Goal: Navigation & Orientation: Find specific page/section

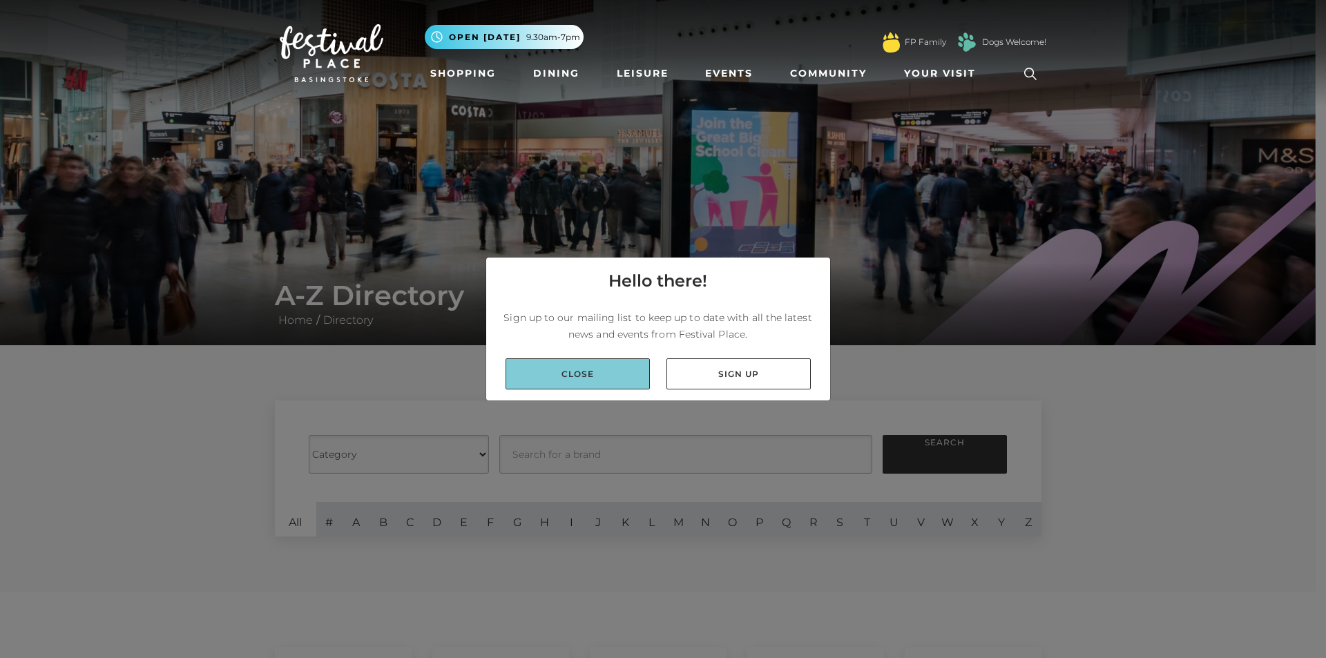
click at [614, 380] on link "Close" at bounding box center [577, 373] width 144 height 31
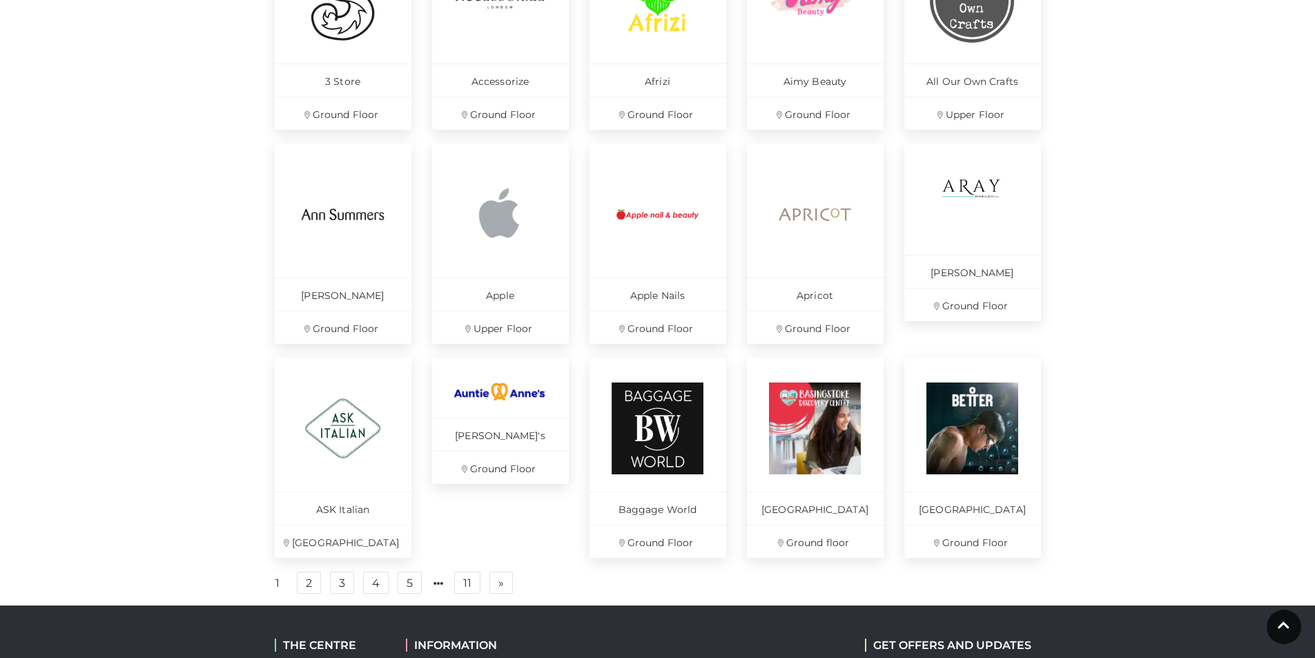
scroll to position [829, 0]
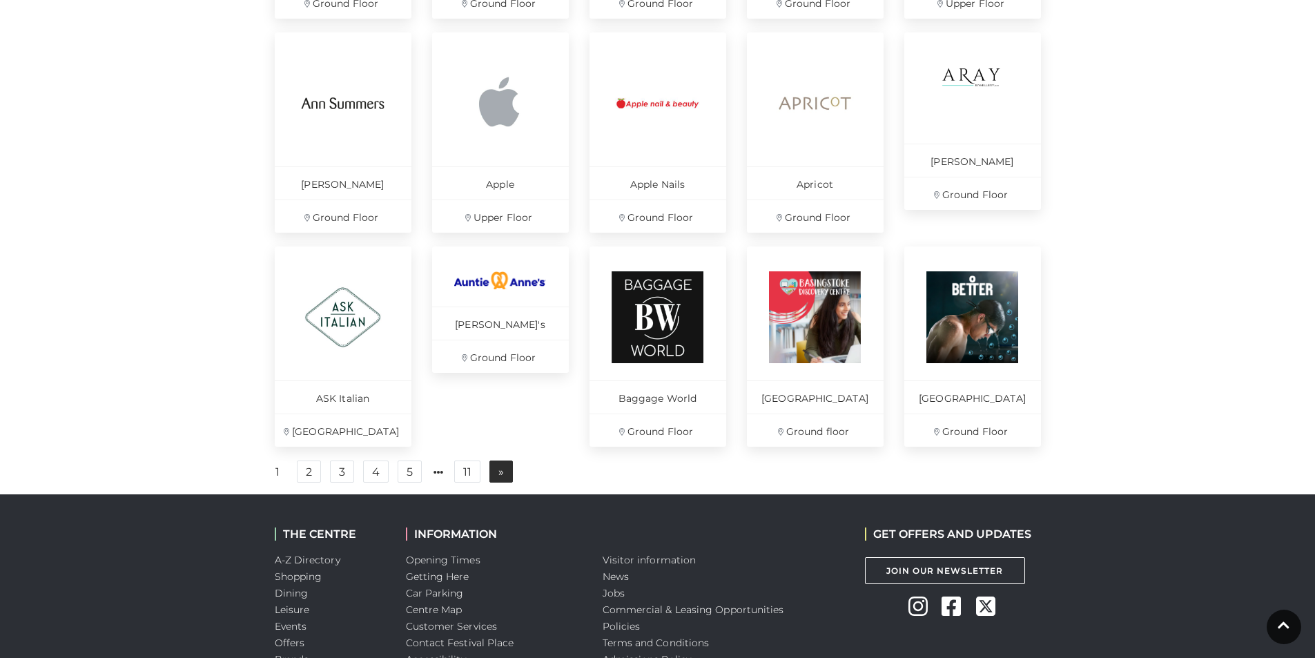
click at [497, 482] on link "» Next" at bounding box center [501, 472] width 23 height 22
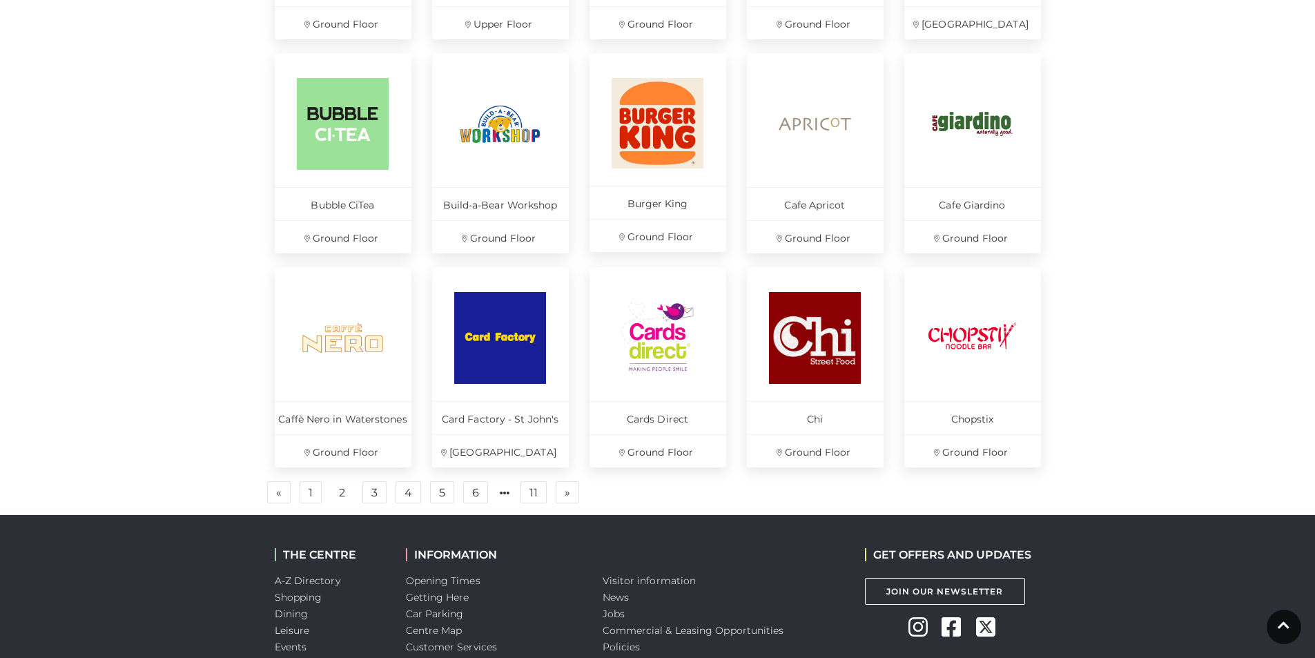
scroll to position [829, 0]
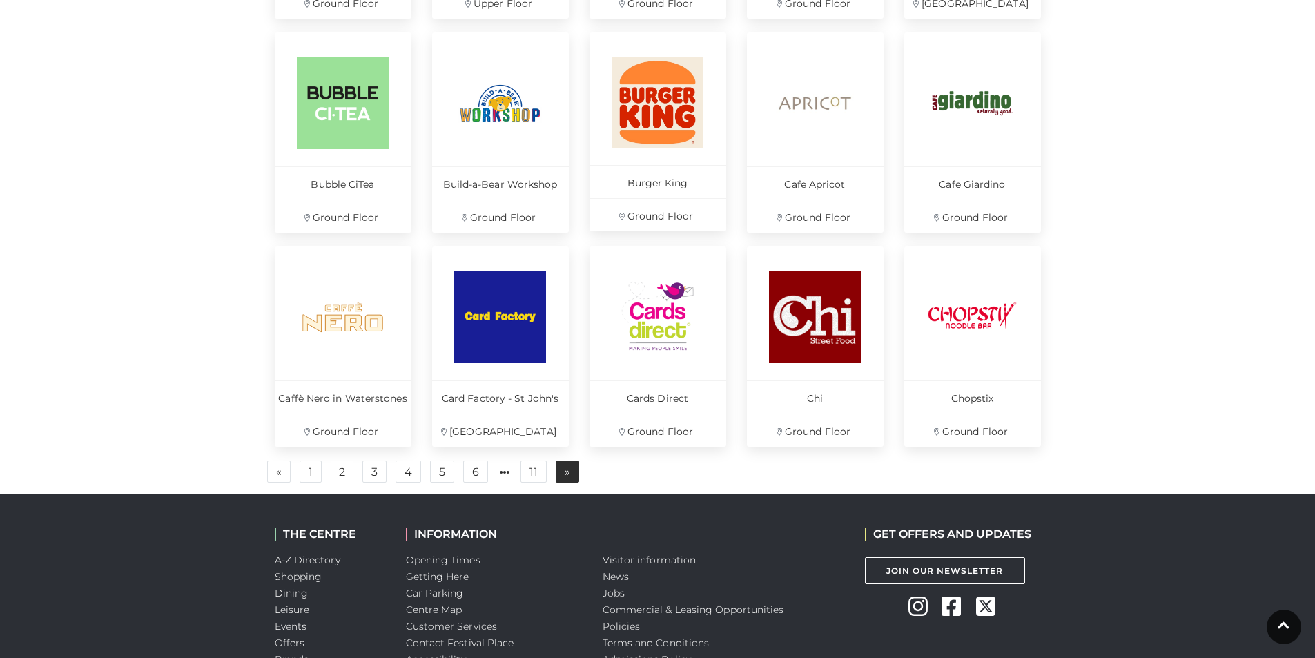
click at [561, 473] on link "» Next" at bounding box center [567, 472] width 23 height 22
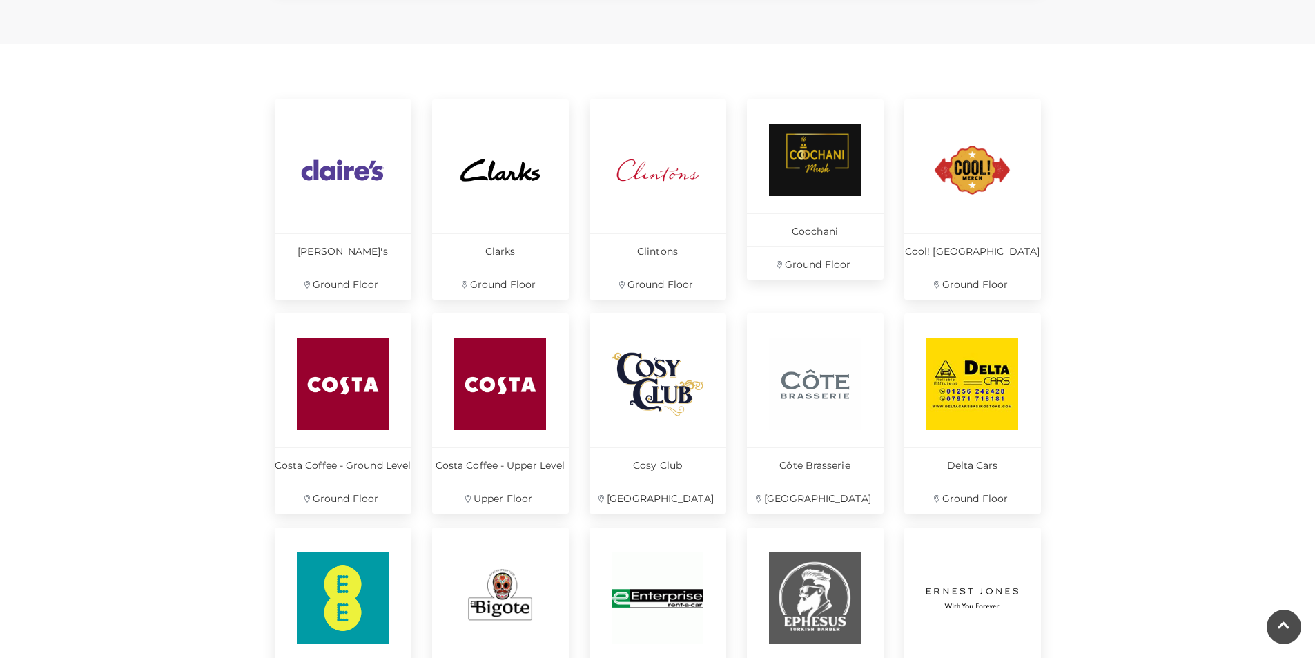
scroll to position [759, 0]
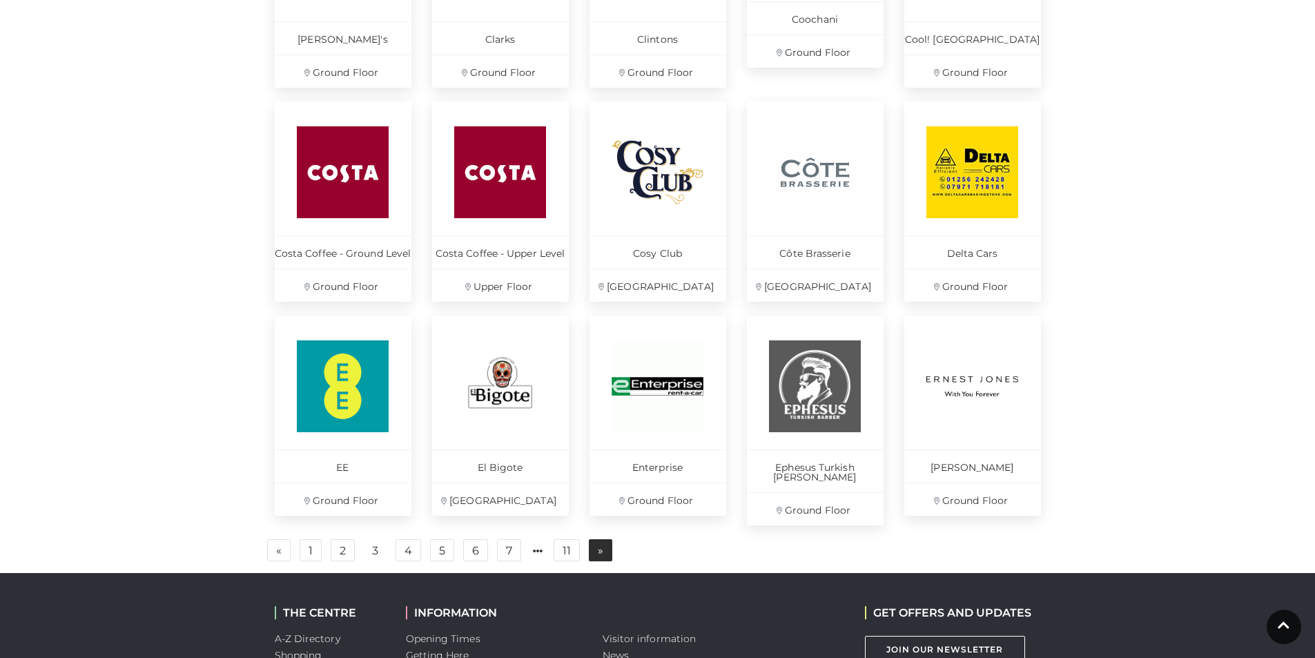
click at [599, 545] on span "»" at bounding box center [601, 550] width 6 height 10
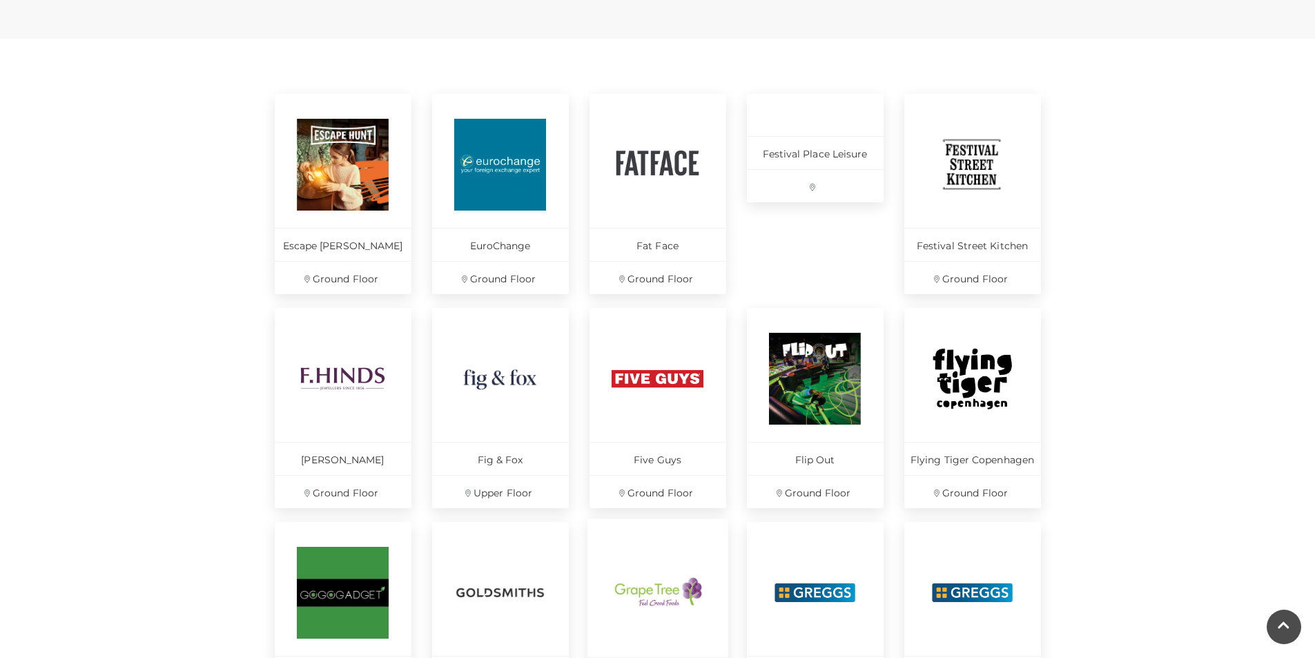
scroll to position [690, 0]
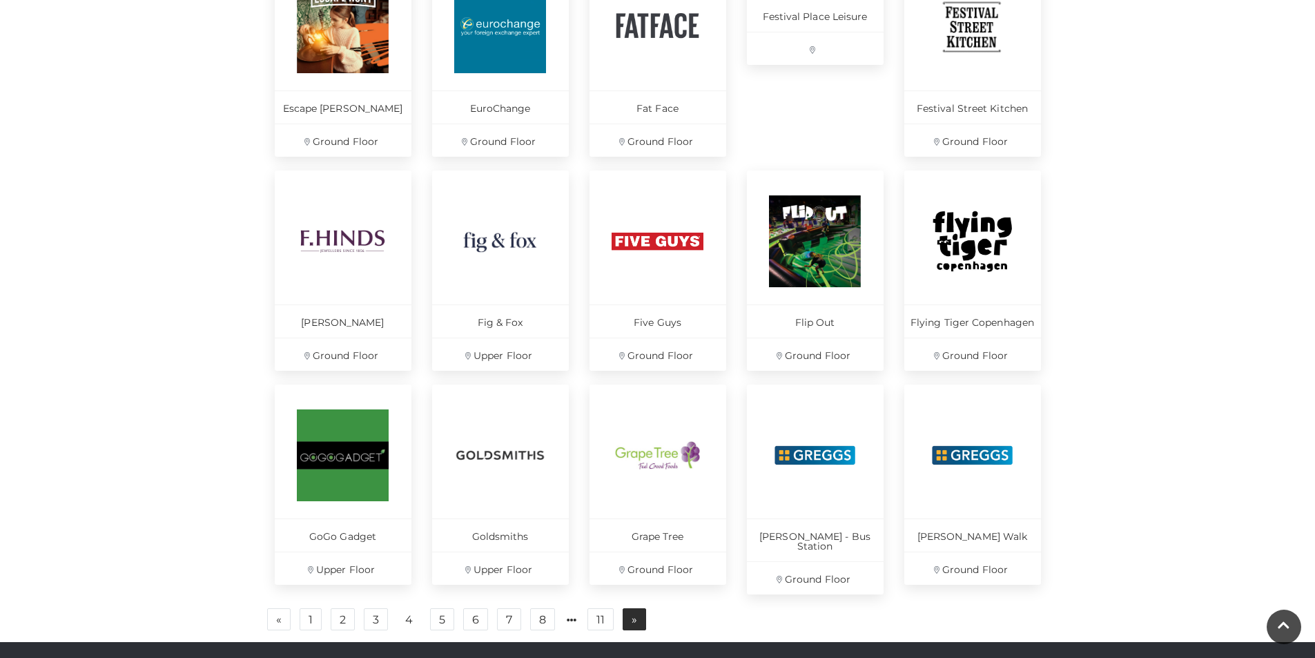
click at [635, 614] on span "»" at bounding box center [635, 619] width 6 height 10
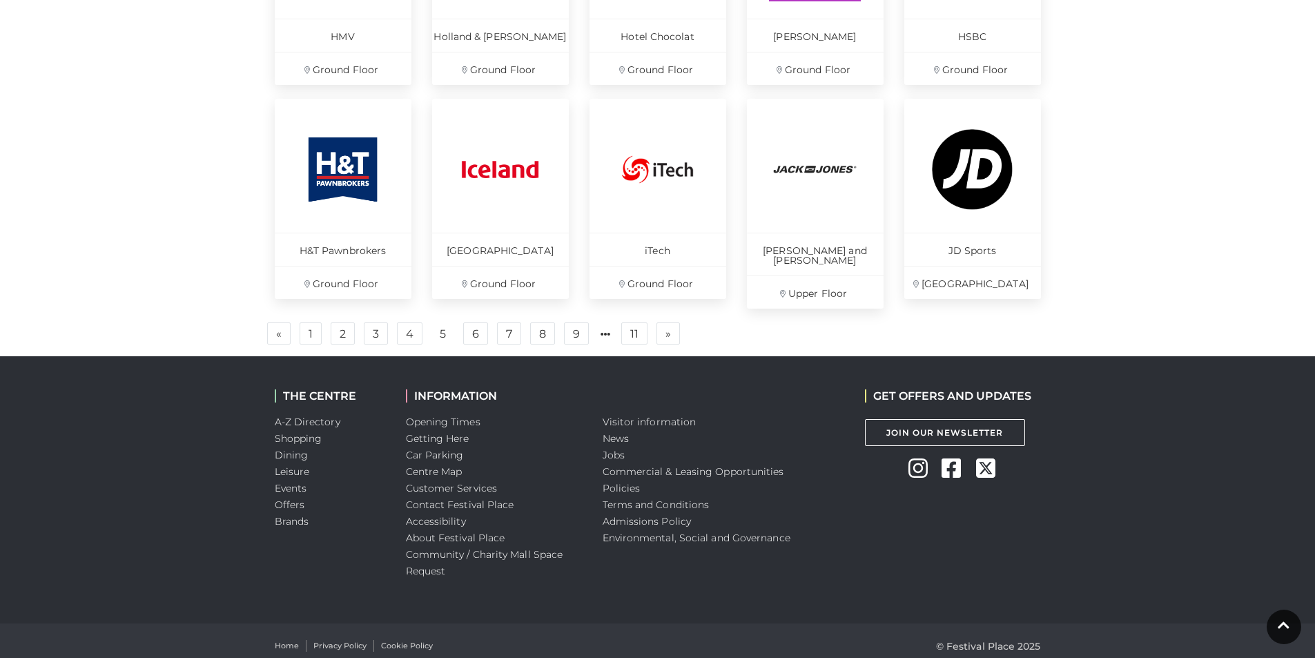
scroll to position [977, 0]
click at [666, 328] on span "»" at bounding box center [669, 333] width 6 height 10
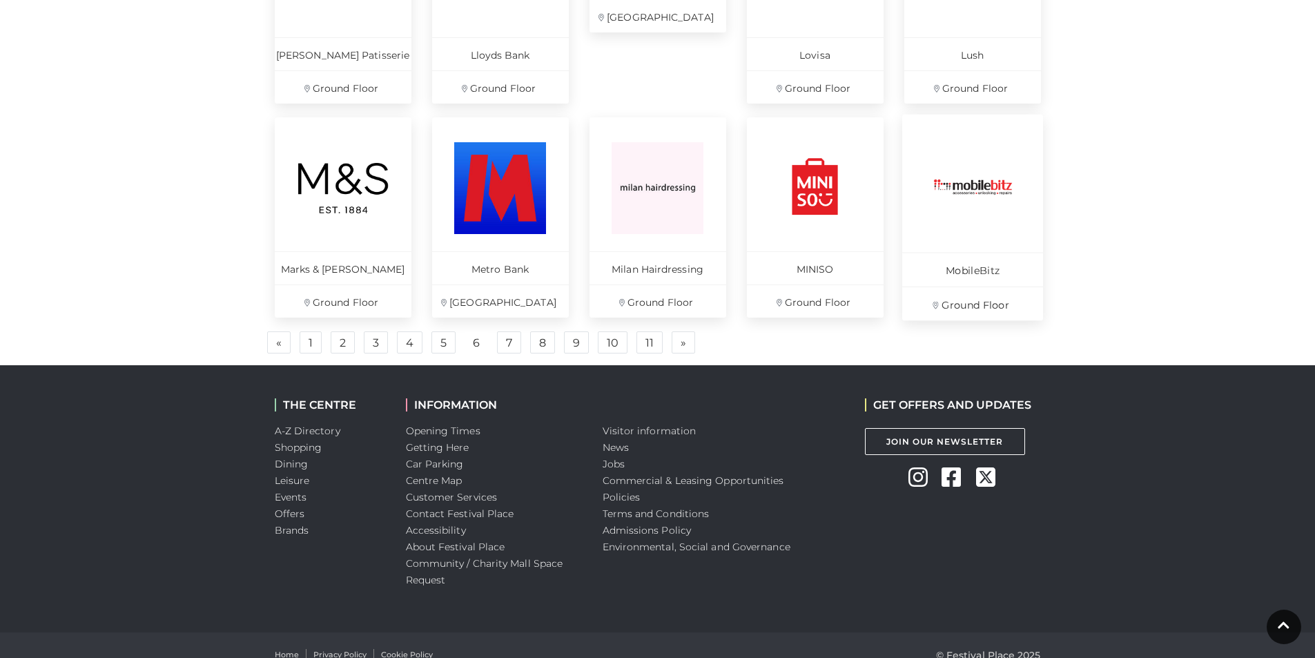
scroll to position [977, 0]
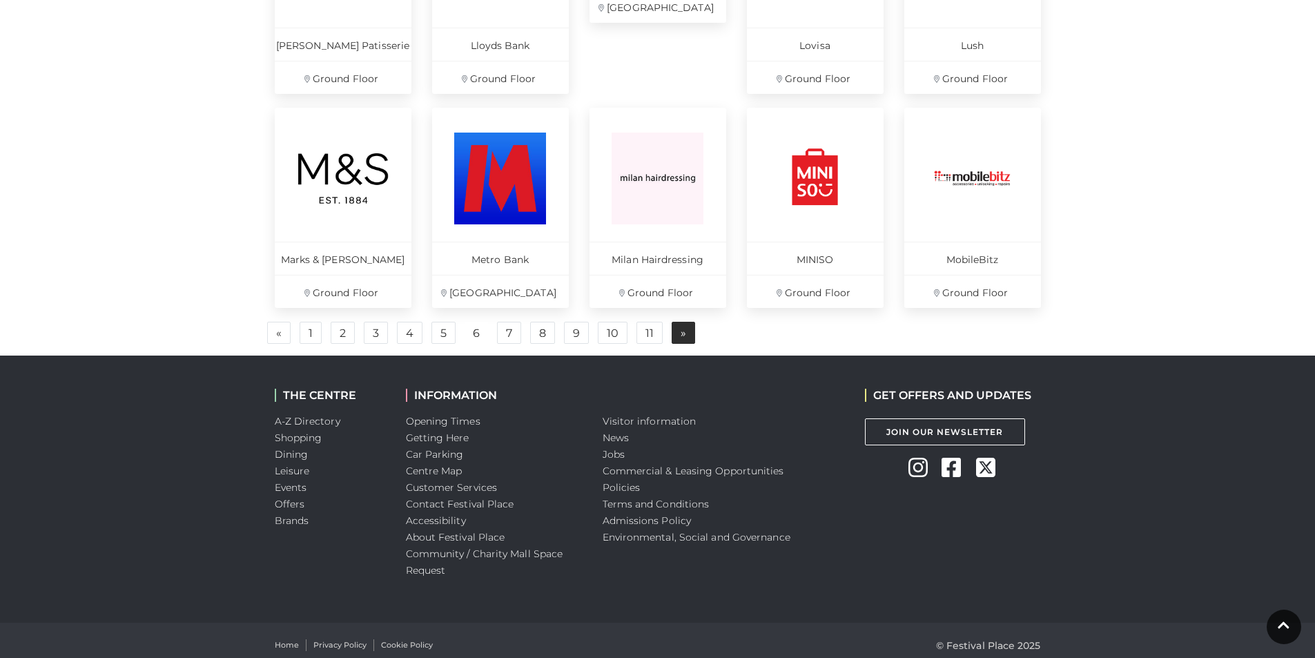
click at [677, 333] on link "» Next" at bounding box center [683, 333] width 23 height 22
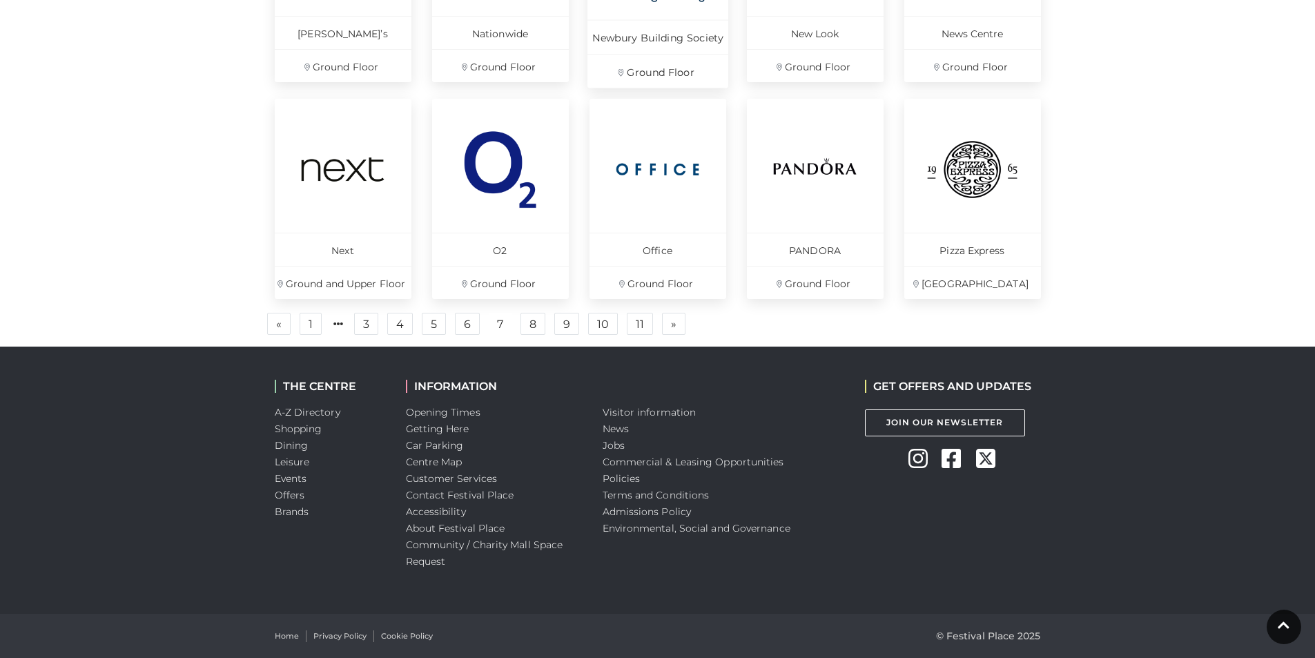
scroll to position [989, 0]
click at [669, 330] on link "» Next" at bounding box center [673, 323] width 23 height 22
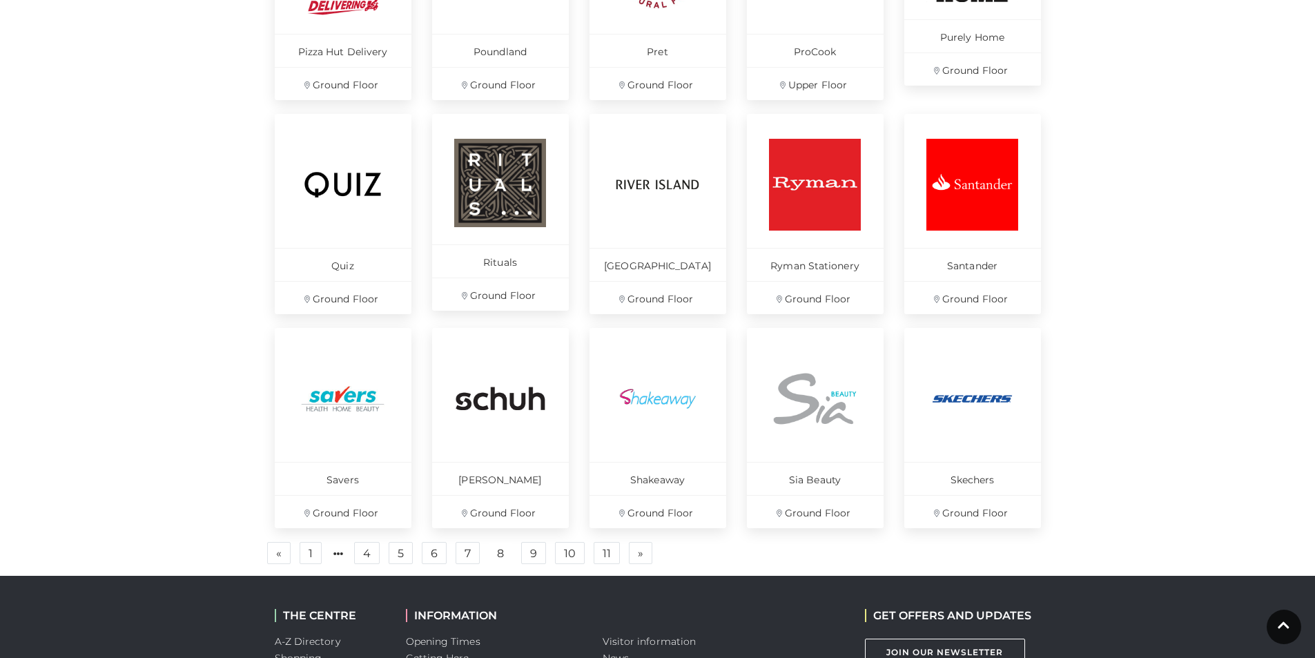
scroll to position [908, 0]
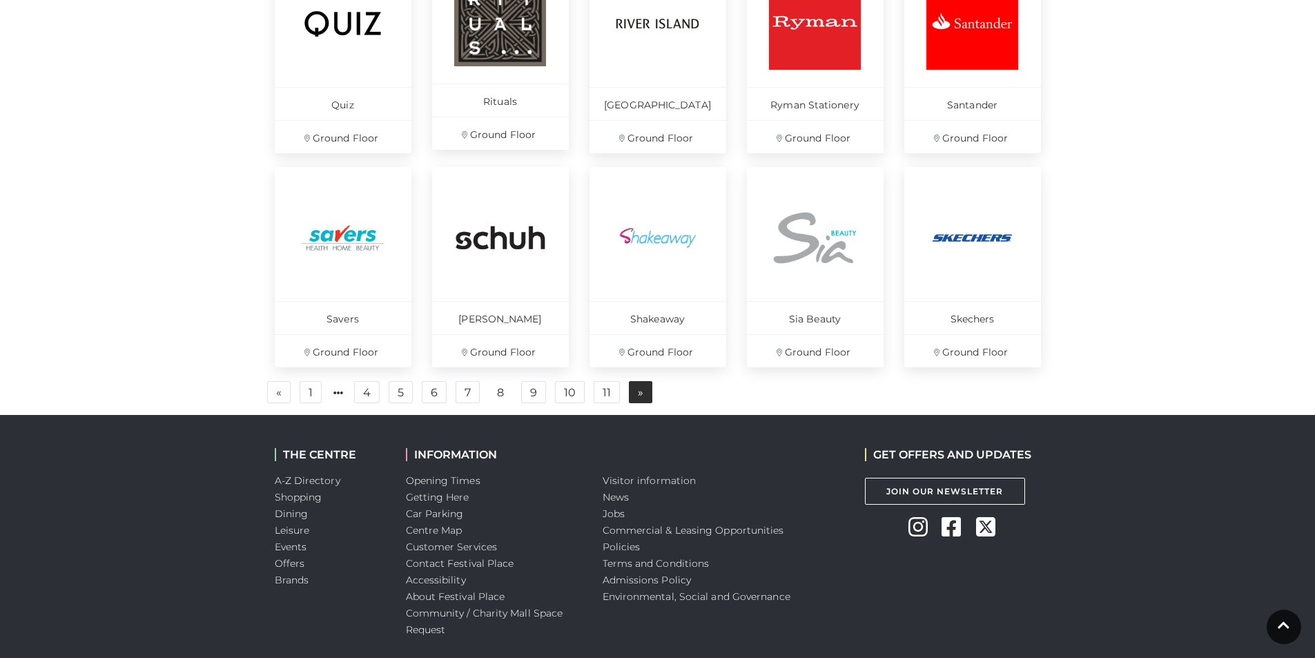
click at [635, 396] on link "» Next" at bounding box center [640, 392] width 23 height 22
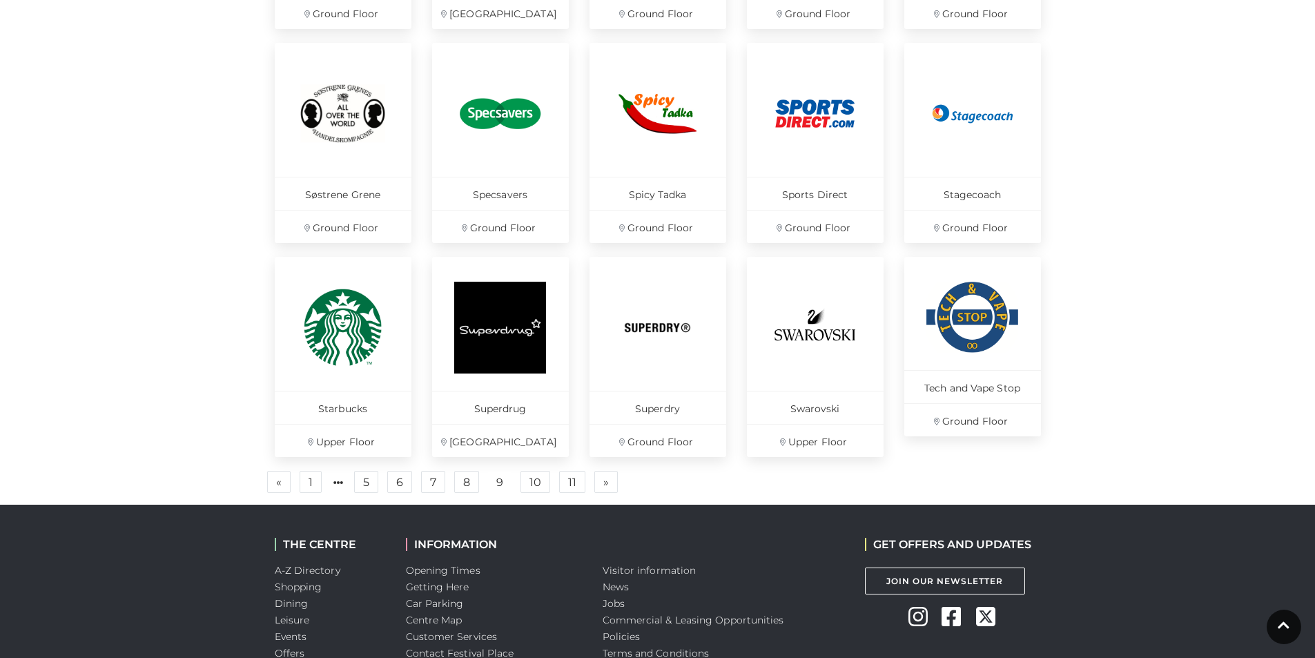
scroll to position [908, 0]
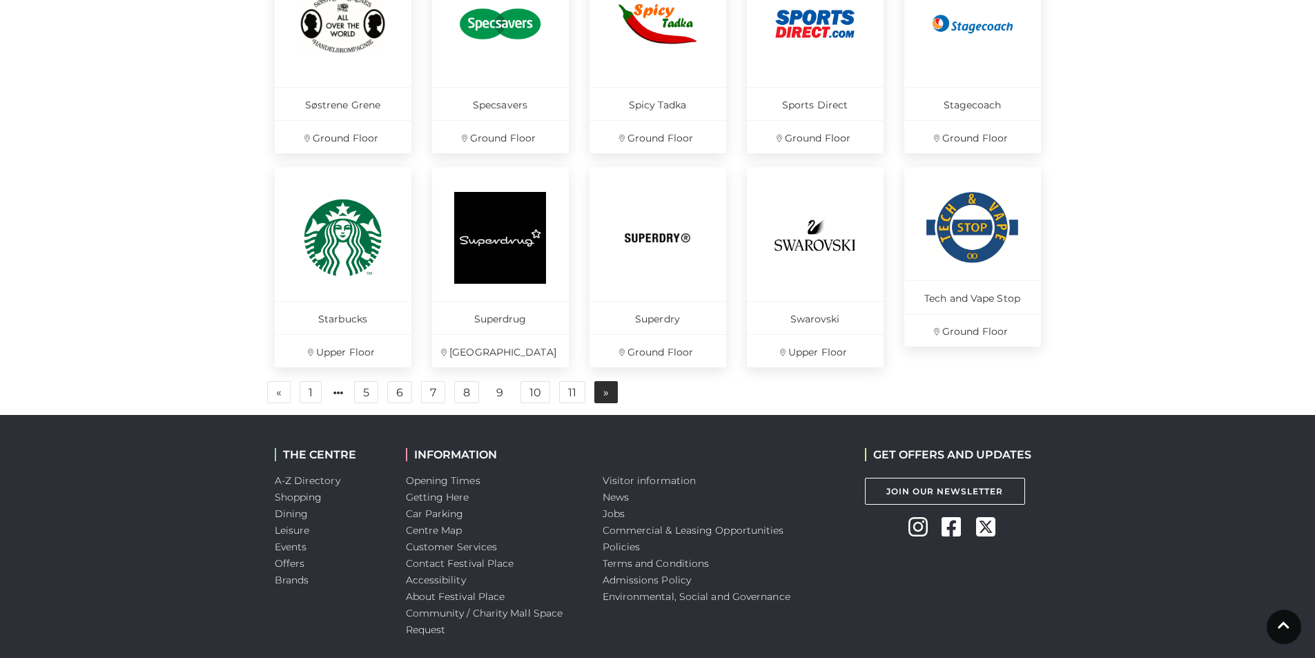
click at [610, 389] on link "» Next" at bounding box center [605, 392] width 23 height 22
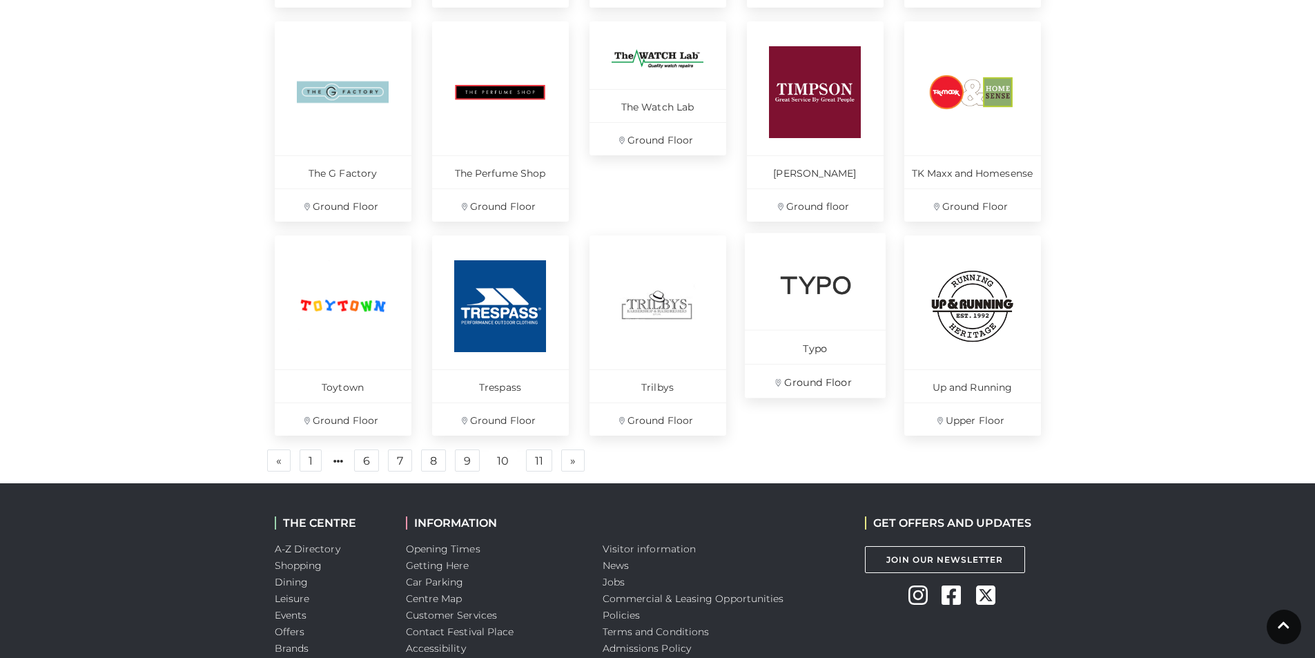
scroll to position [977, 0]
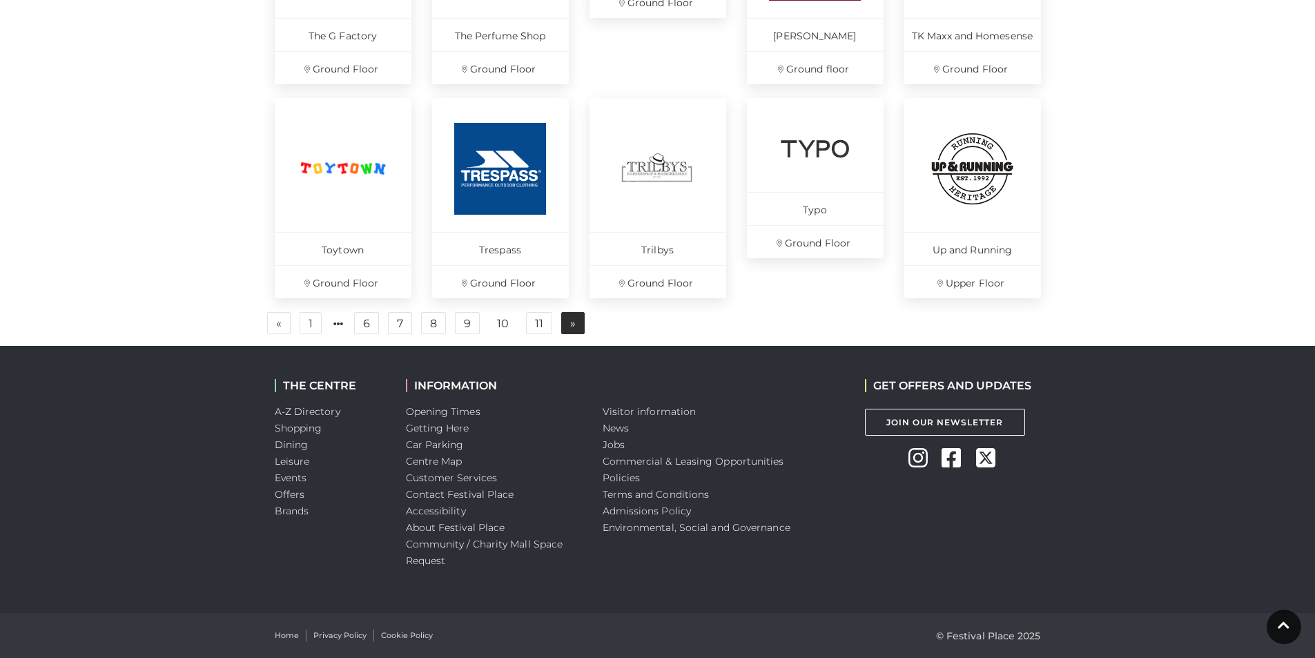
click at [568, 322] on link "» Next" at bounding box center [572, 323] width 23 height 22
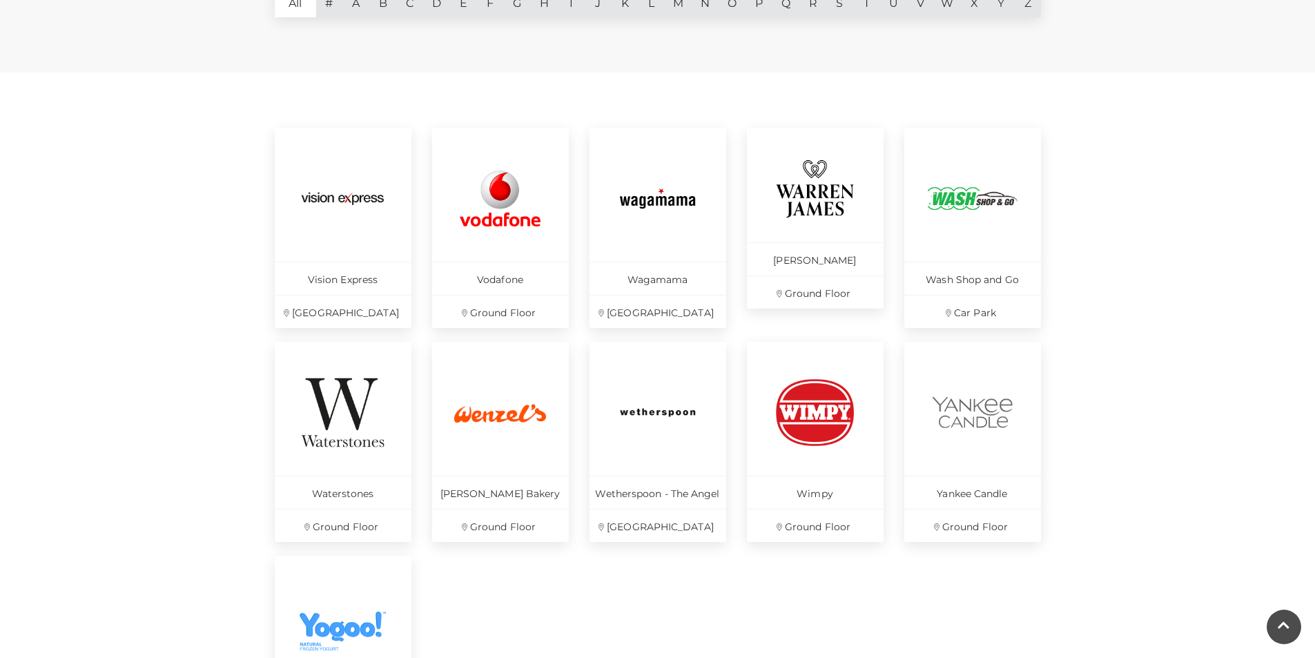
scroll to position [494, 0]
